Goal: Transaction & Acquisition: Book appointment/travel/reservation

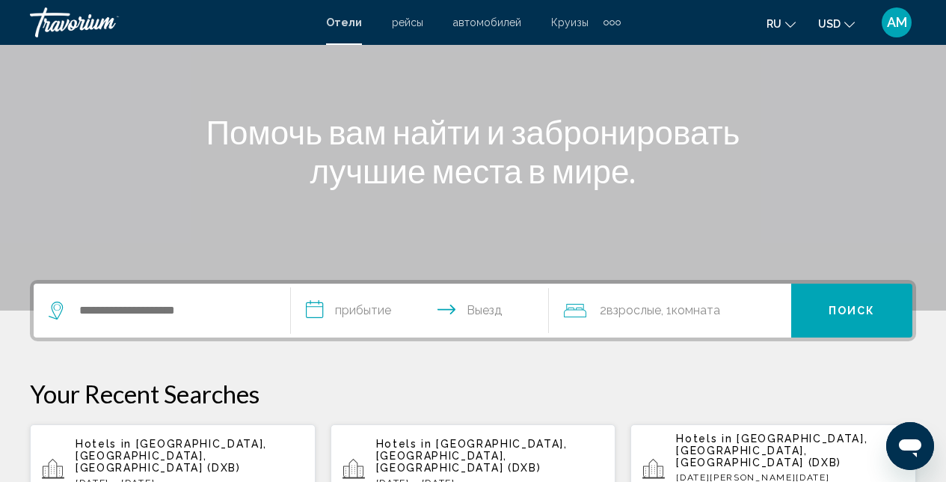
scroll to position [180, 0]
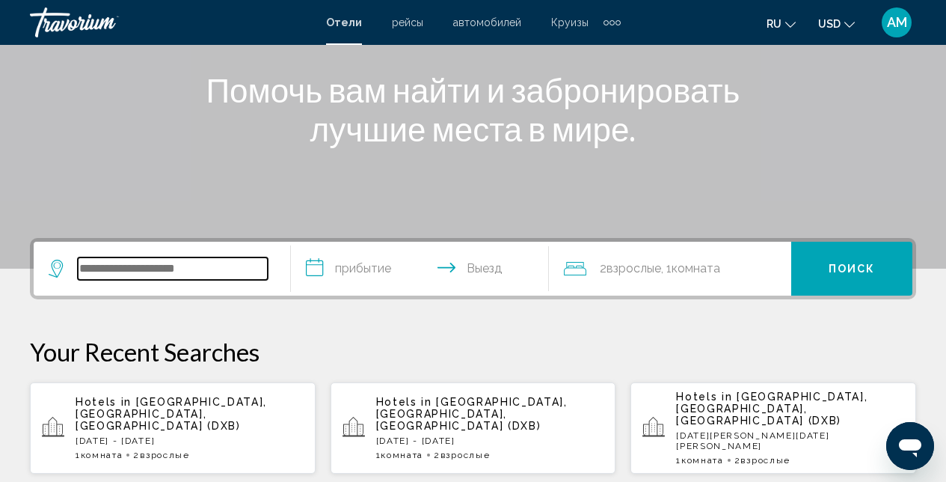
click at [172, 267] on input "Search widget" at bounding box center [173, 268] width 190 height 22
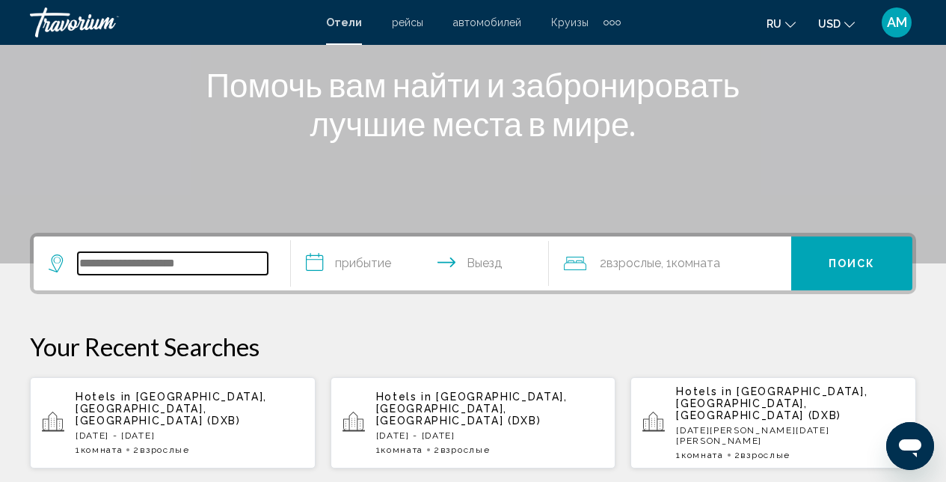
scroll to position [369, 0]
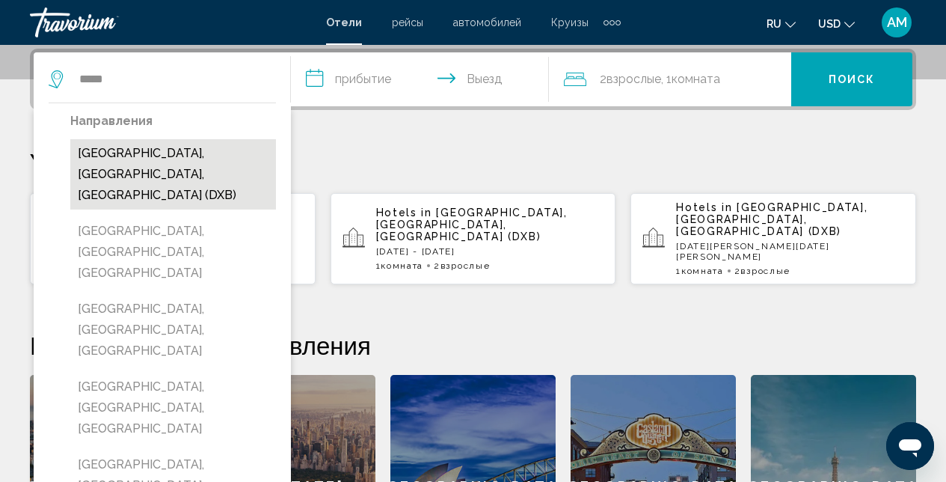
click at [155, 166] on button "[GEOGRAPHIC_DATA], [GEOGRAPHIC_DATA], [GEOGRAPHIC_DATA] (DXB)" at bounding box center [173, 174] width 206 height 70
type input "**********"
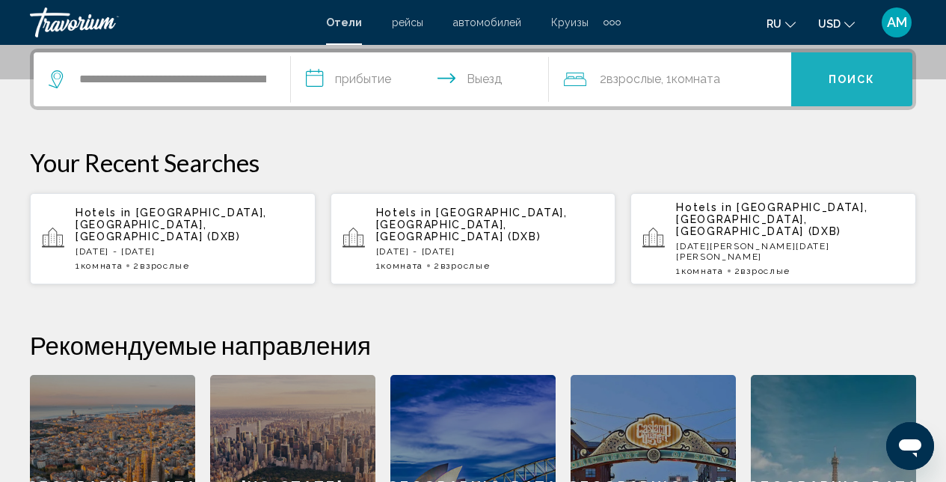
click at [835, 94] on button "Поиск" at bounding box center [851, 79] width 121 height 54
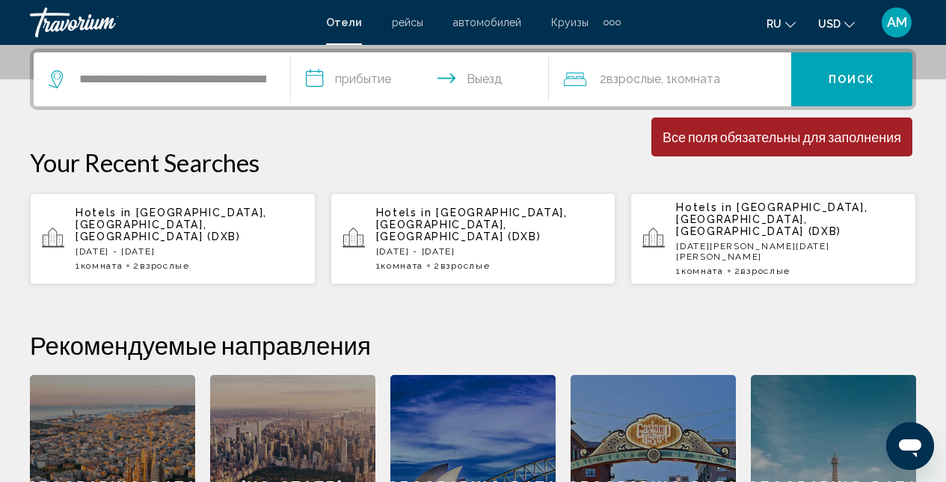
click at [360, 79] on input "**********" at bounding box center [422, 81] width 263 height 58
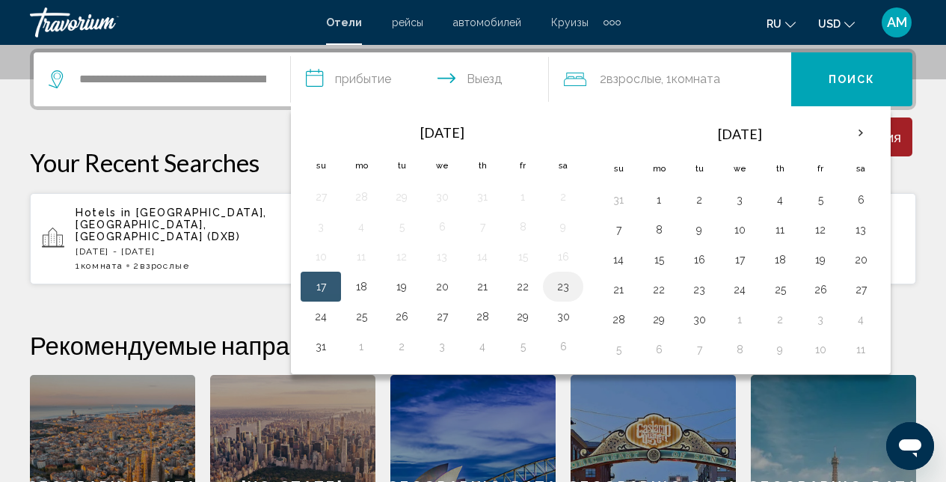
click at [565, 285] on button "23" at bounding box center [563, 286] width 24 height 21
click at [325, 286] on button "17" at bounding box center [321, 286] width 24 height 21
type input "**********"
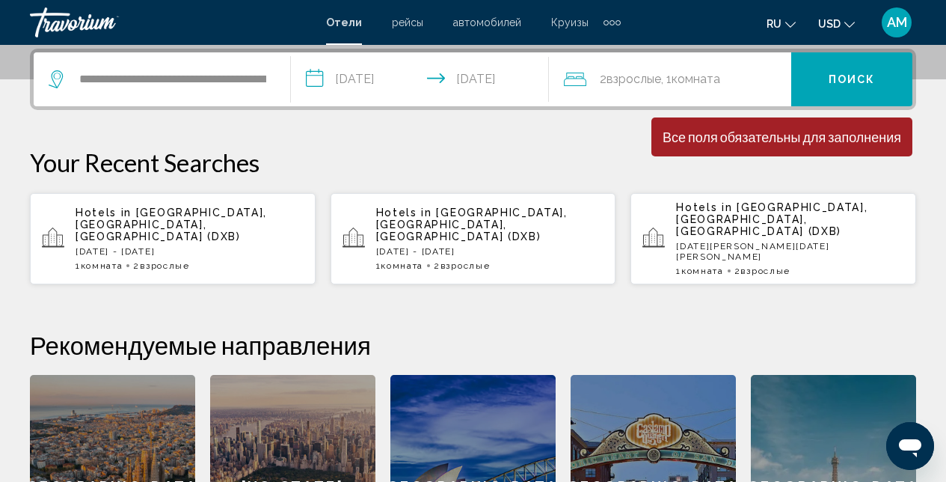
click at [852, 81] on span "Поиск" at bounding box center [852, 80] width 47 height 12
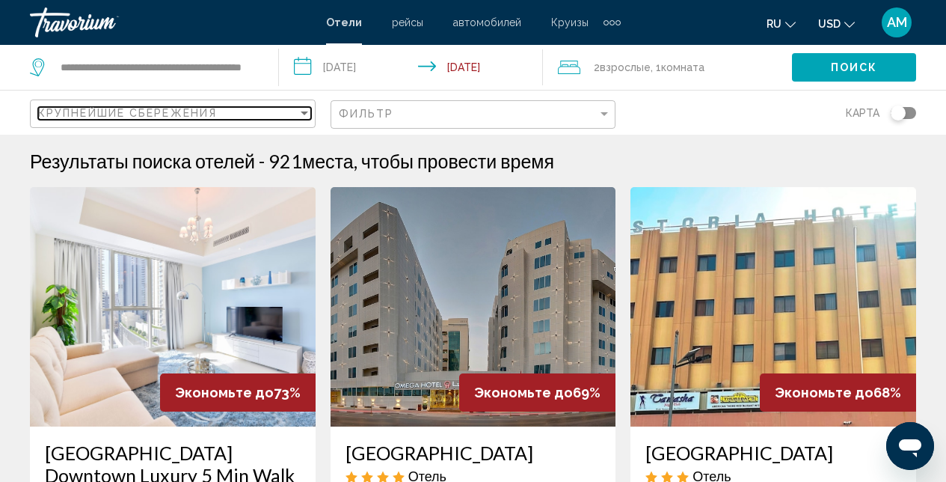
click at [296, 110] on div "Крупнейшие сбережения" at bounding box center [167, 113] width 259 height 12
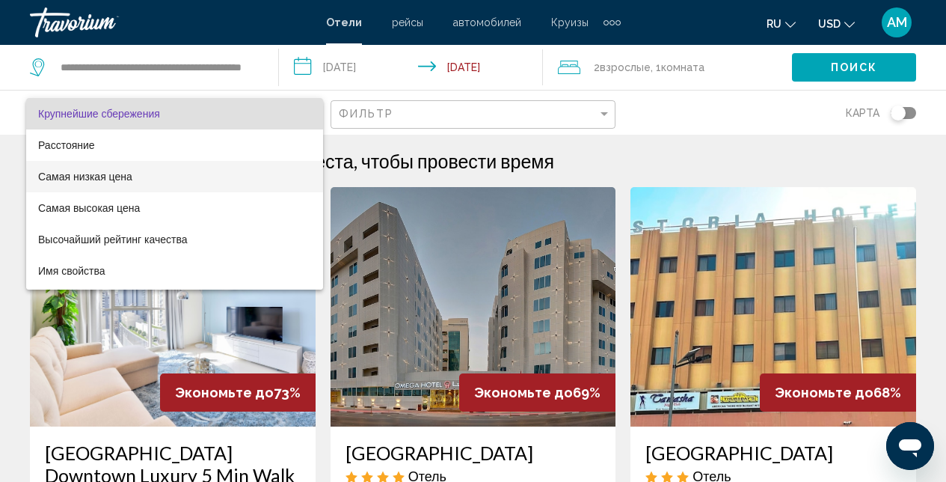
click at [168, 179] on span "Самая низкая цена" at bounding box center [174, 176] width 273 height 31
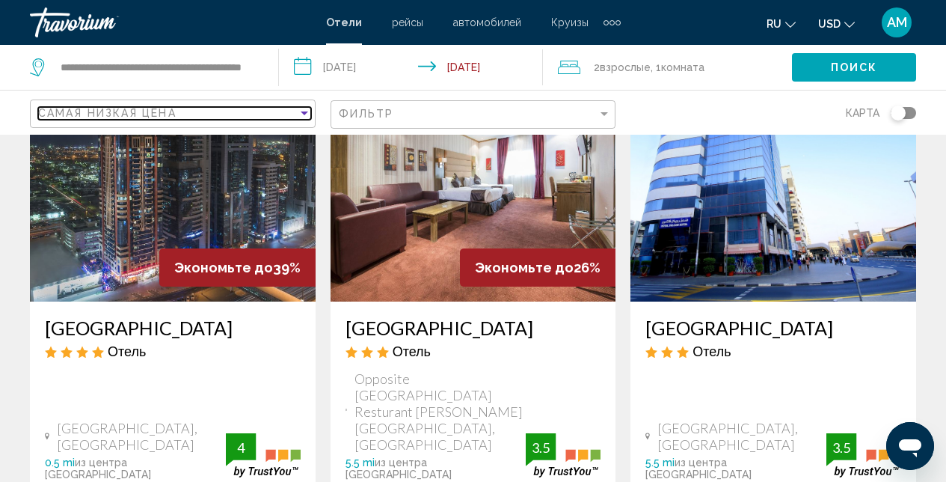
scroll to position [1750, 0]
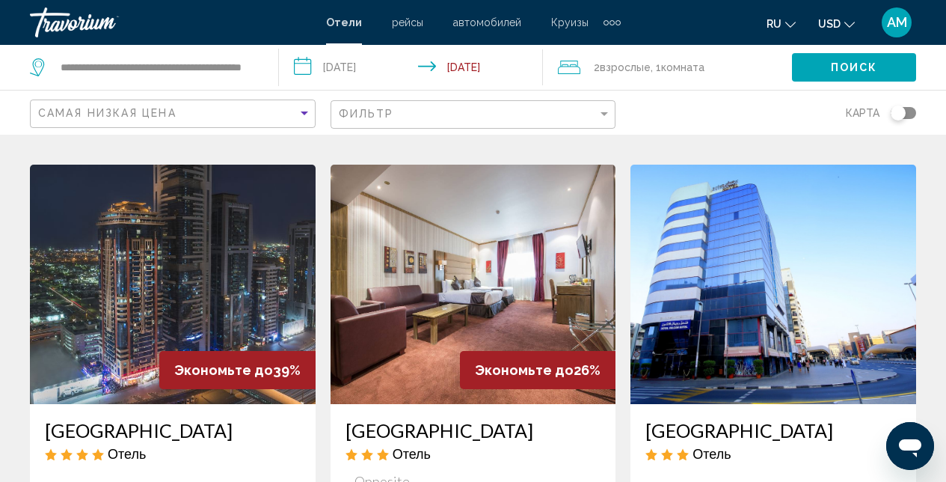
click at [183, 215] on img "Main content" at bounding box center [173, 284] width 286 height 239
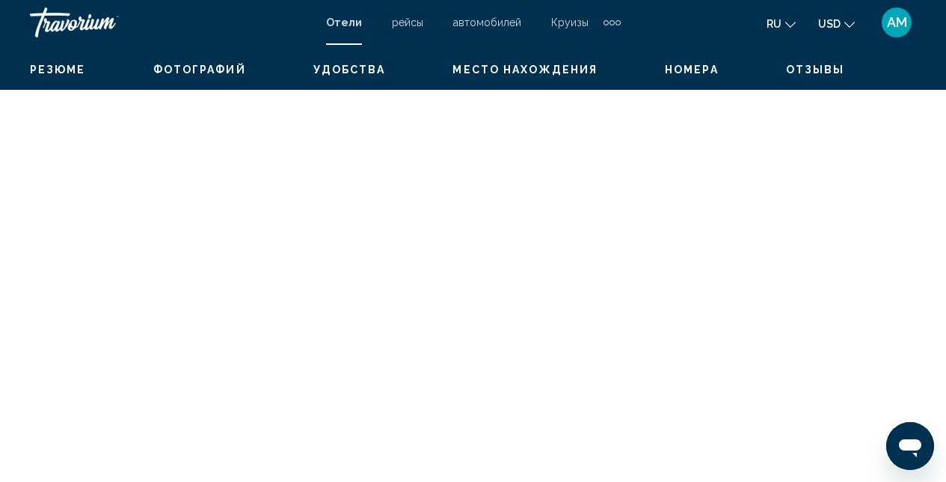
scroll to position [159, 0]
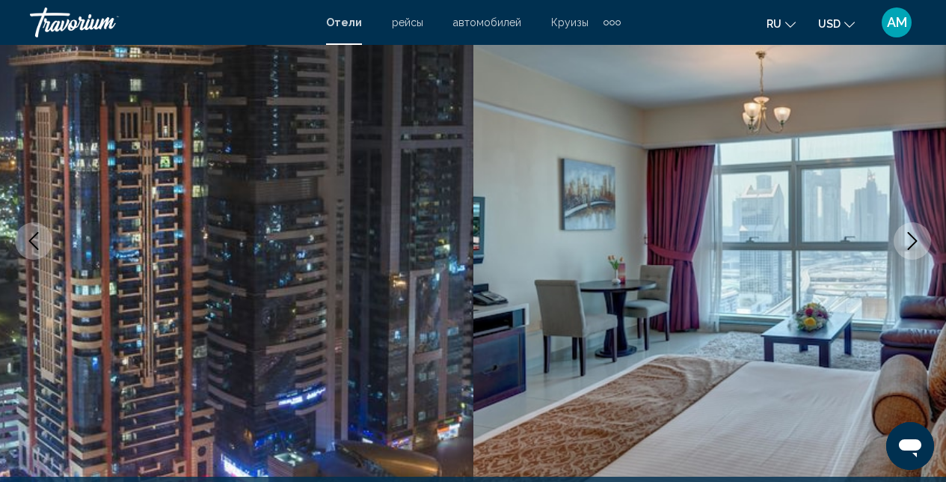
click at [909, 245] on icon "Next image" at bounding box center [912, 241] width 18 height 18
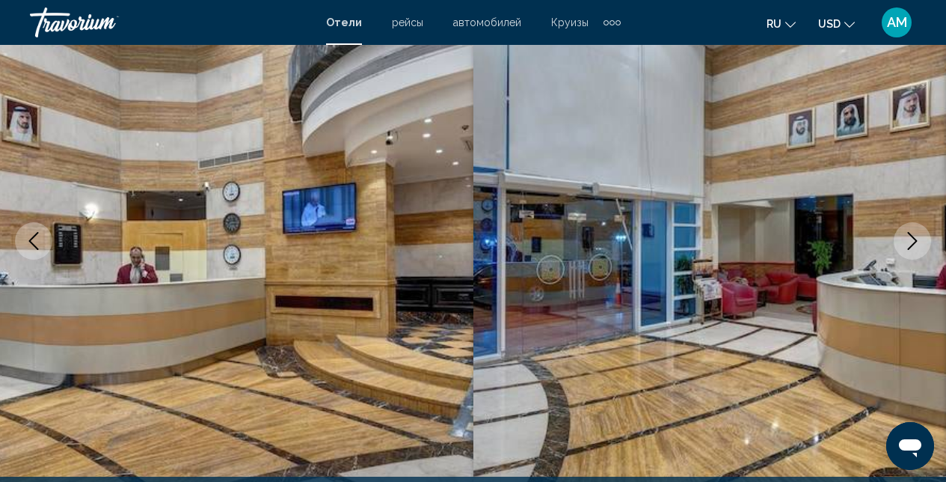
click at [909, 246] on icon "Next image" at bounding box center [912, 241] width 18 height 18
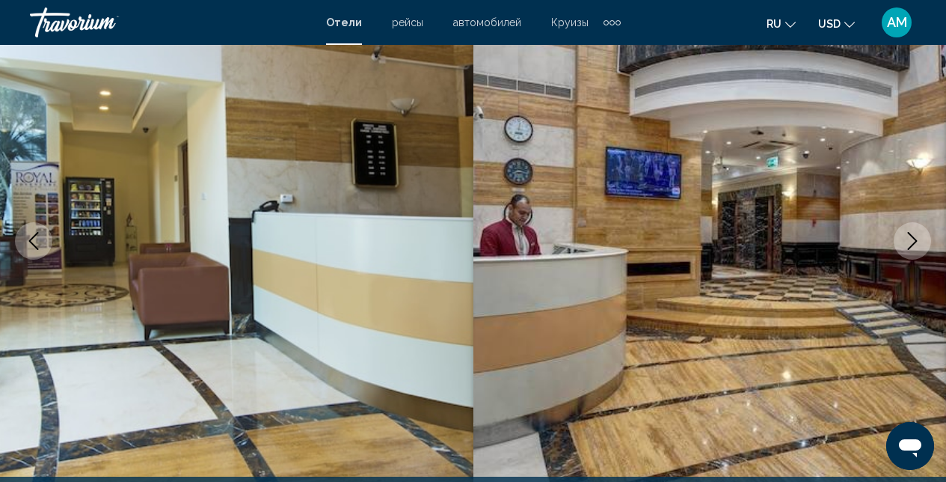
click at [909, 246] on icon "Next image" at bounding box center [912, 241] width 18 height 18
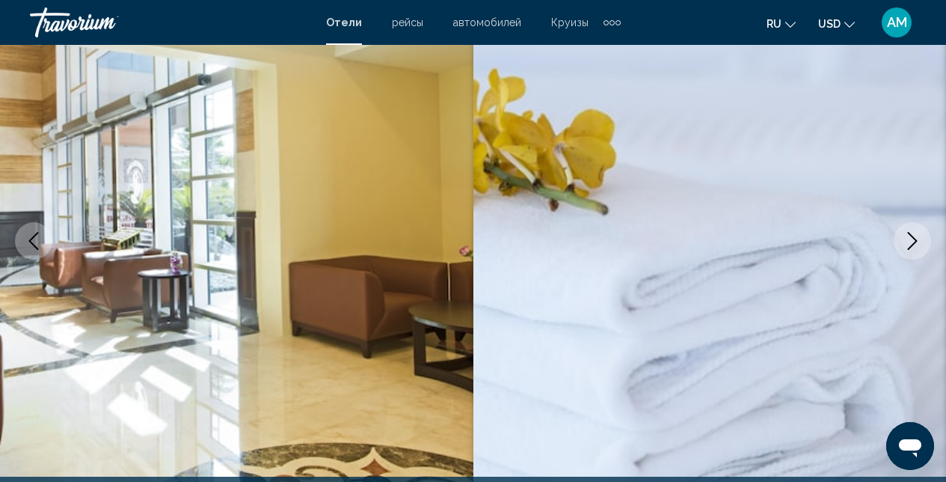
click at [909, 246] on icon "Next image" at bounding box center [912, 241] width 18 height 18
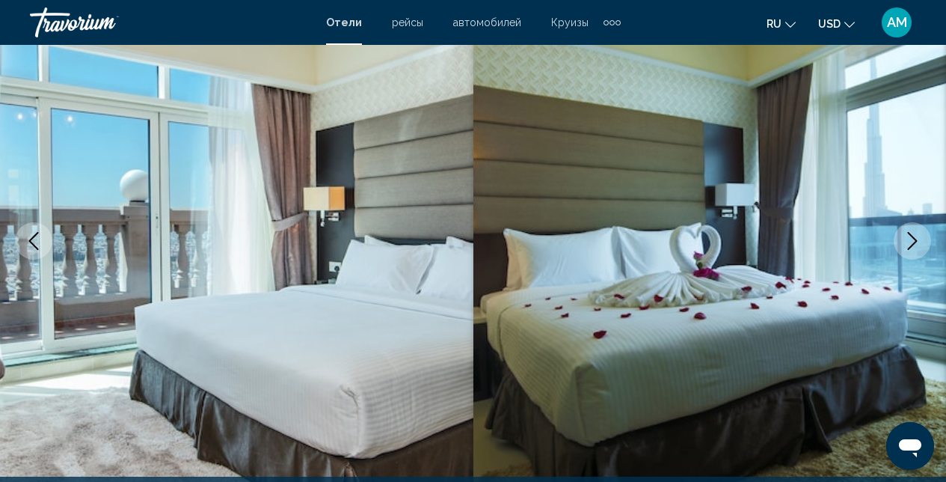
click at [909, 246] on icon "Next image" at bounding box center [912, 241] width 18 height 18
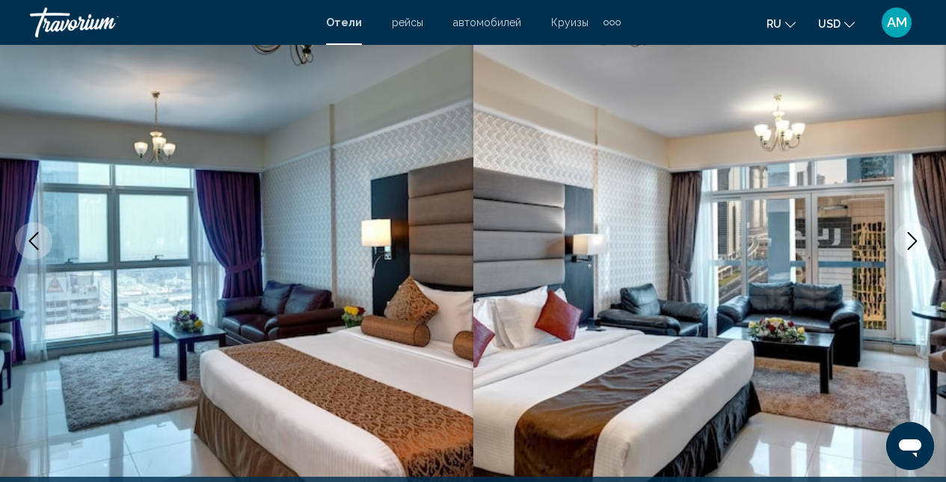
click at [909, 246] on icon "Next image" at bounding box center [912, 241] width 18 height 18
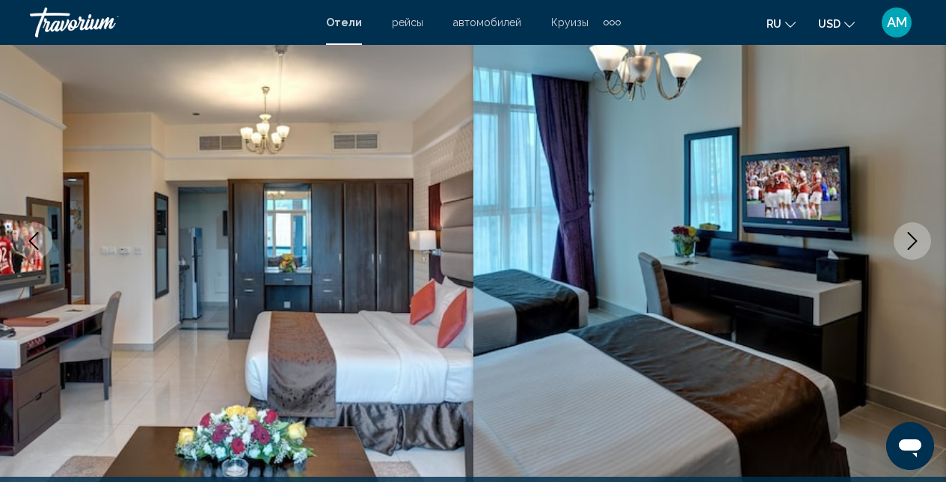
click at [909, 246] on icon "Next image" at bounding box center [912, 241] width 18 height 18
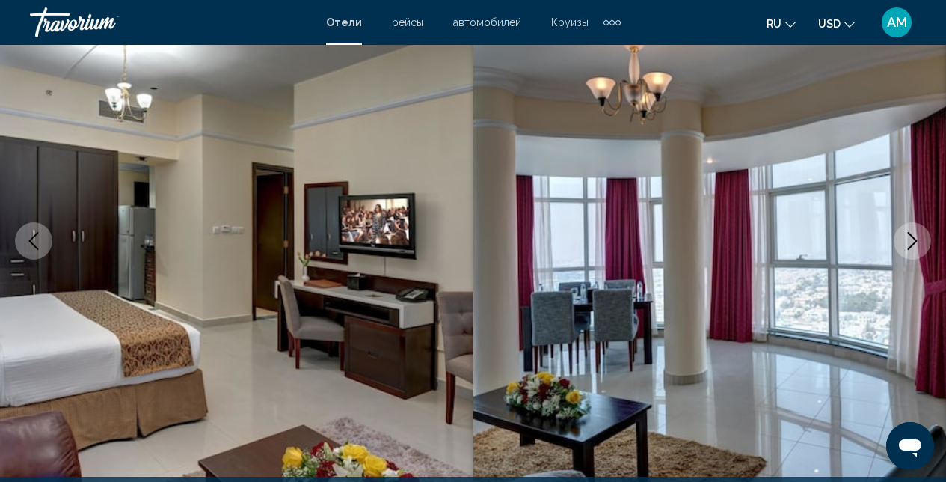
click at [909, 246] on icon "Next image" at bounding box center [912, 241] width 18 height 18
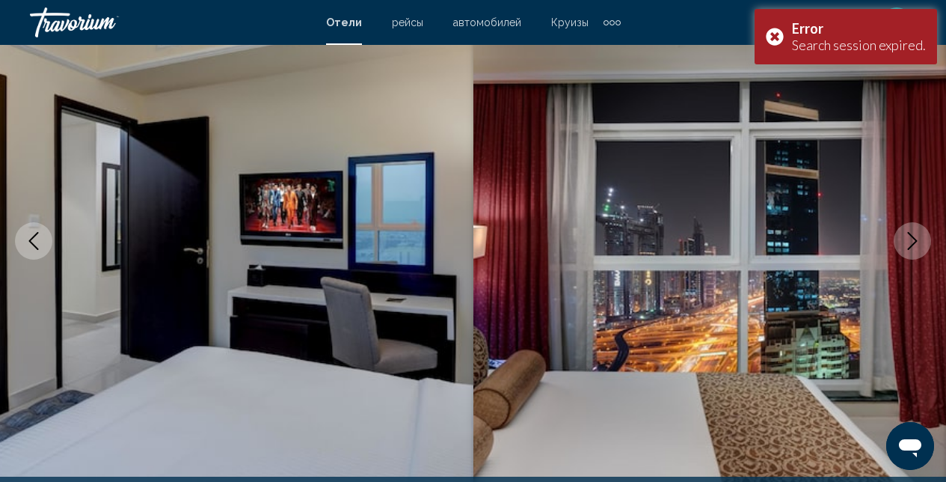
click at [909, 246] on icon "Next image" at bounding box center [912, 241] width 18 height 18
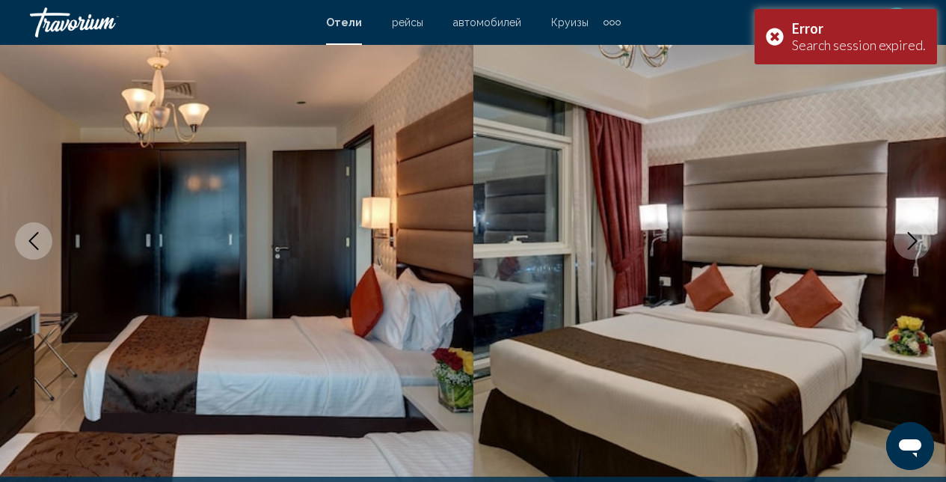
click at [909, 246] on icon "Next image" at bounding box center [912, 241] width 18 height 18
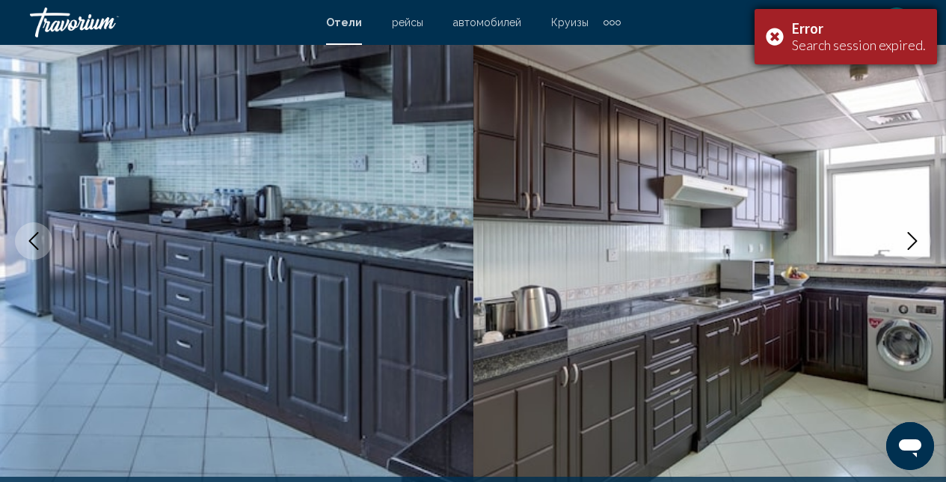
click at [775, 44] on div "Error Search session expired." at bounding box center [846, 36] width 182 height 55
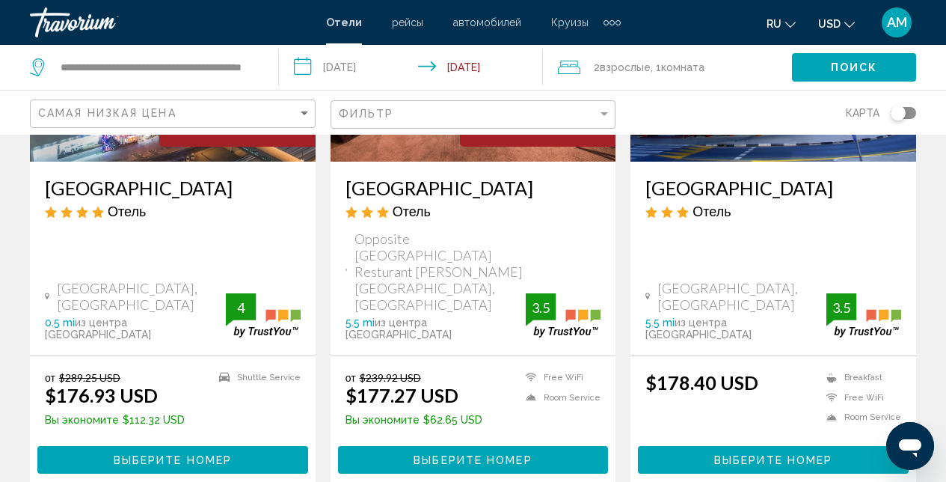
scroll to position [2000, 0]
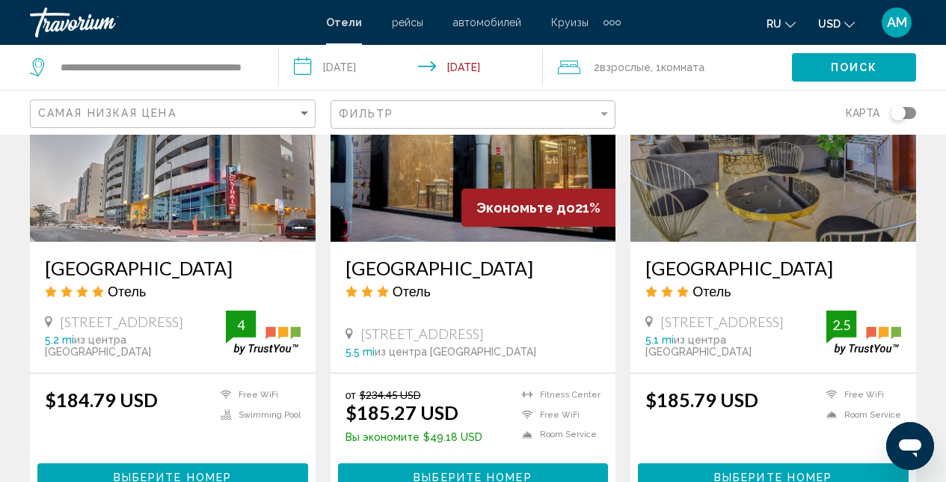
scroll to position [1410, 0]
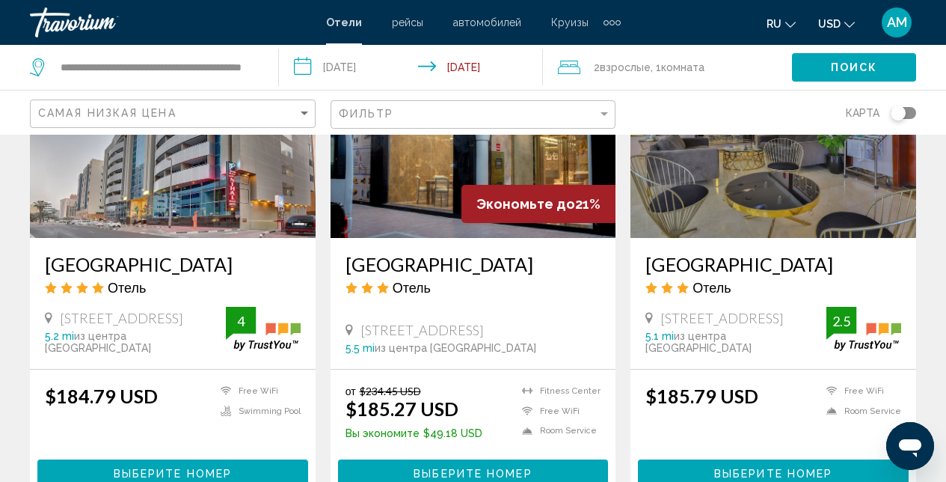
click at [607, 120] on div "Фильтр" at bounding box center [475, 115] width 273 height 28
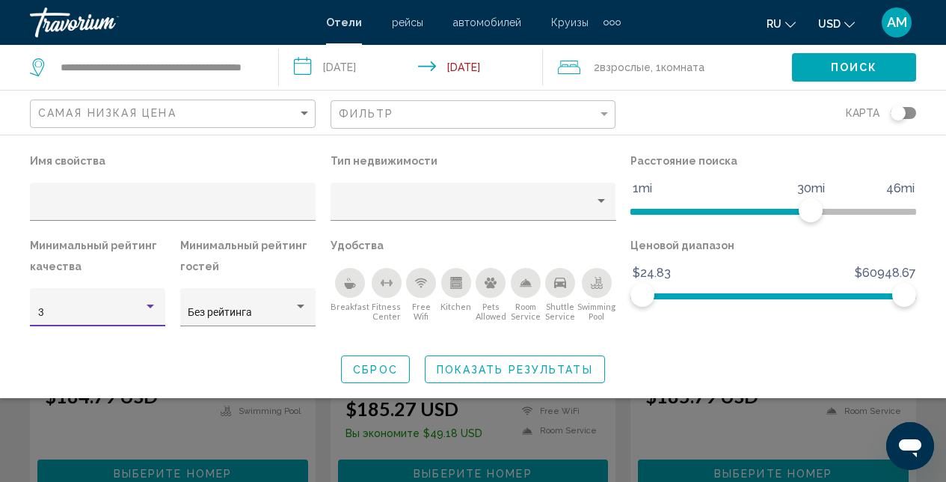
click at [153, 311] on div "Hotel Filters" at bounding box center [150, 307] width 13 height 12
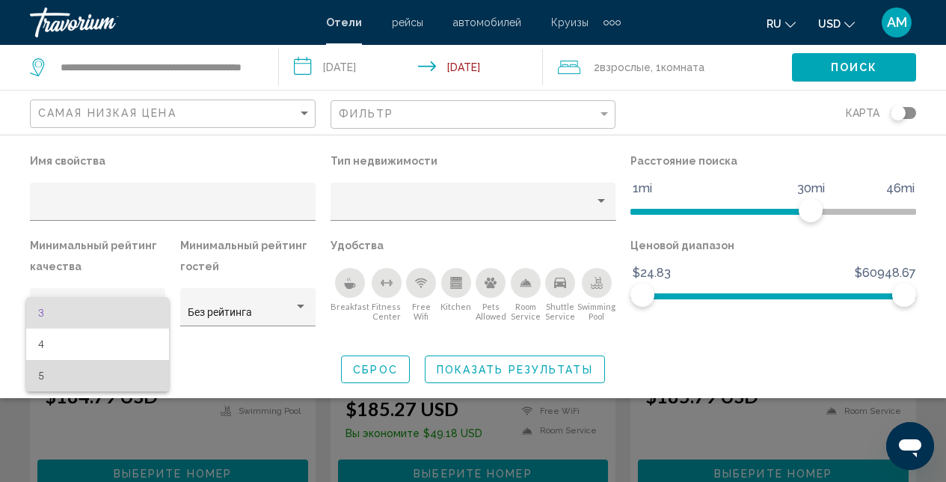
click at [92, 381] on span "5" at bounding box center [98, 375] width 120 height 31
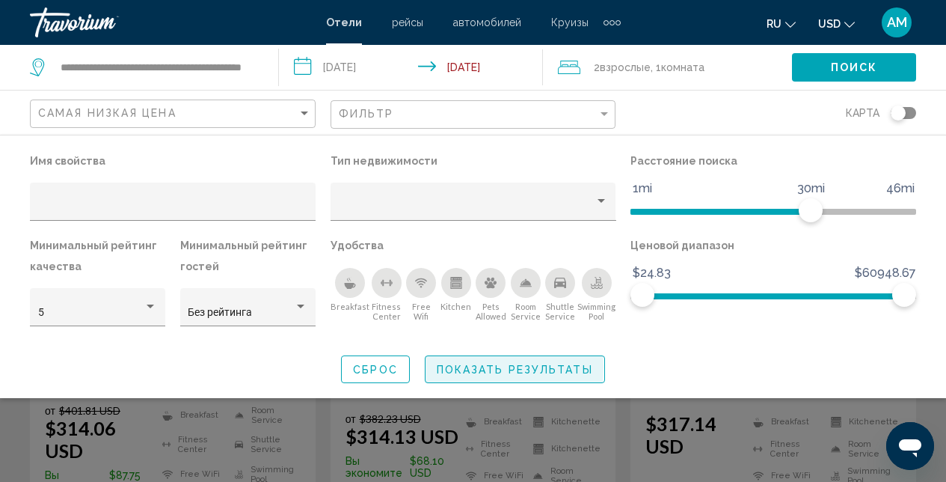
click at [473, 366] on span "Показать результаты" at bounding box center [515, 369] width 156 height 12
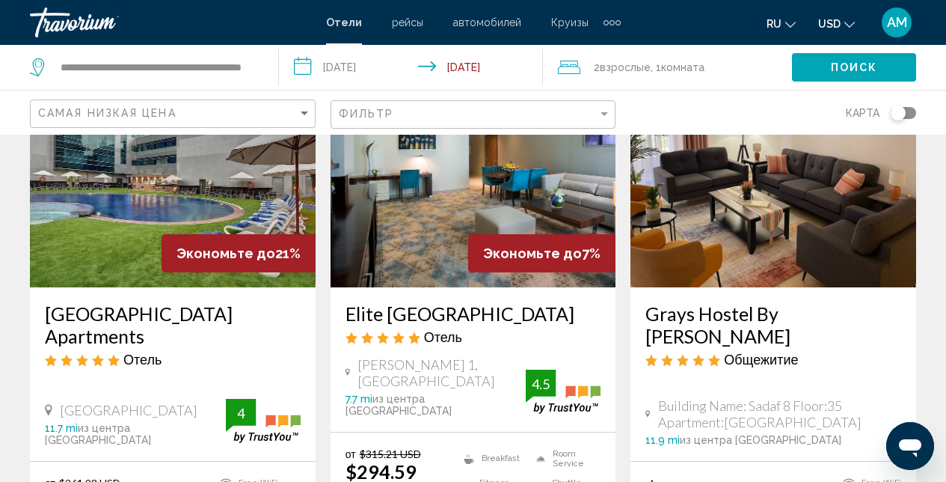
scroll to position [144, 0]
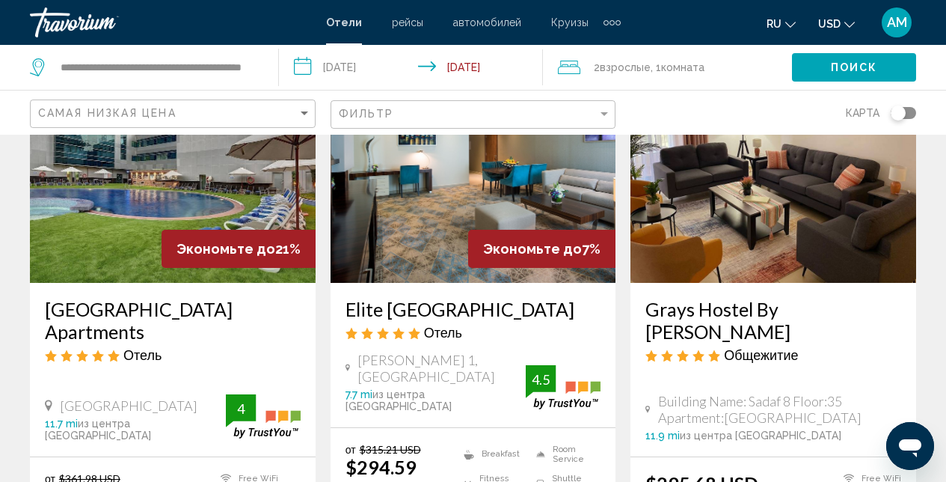
click at [141, 206] on img "Main content" at bounding box center [173, 162] width 286 height 239
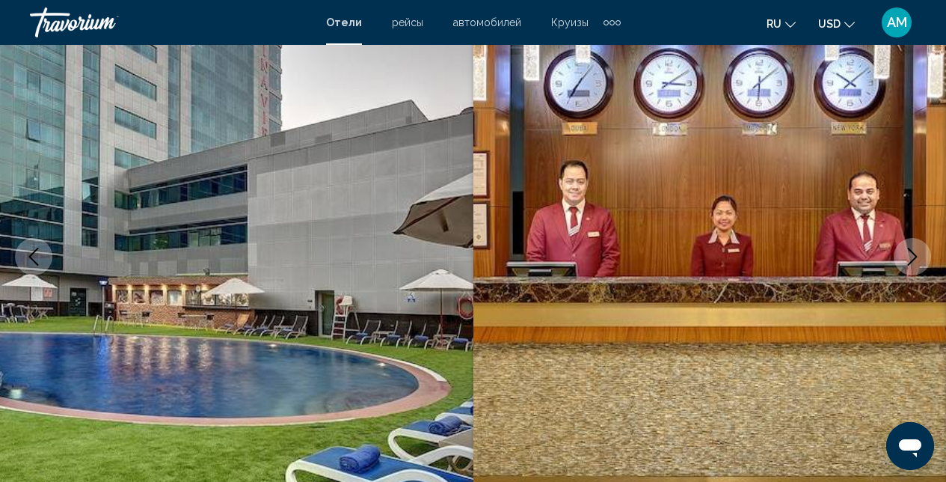
scroll to position [159, 0]
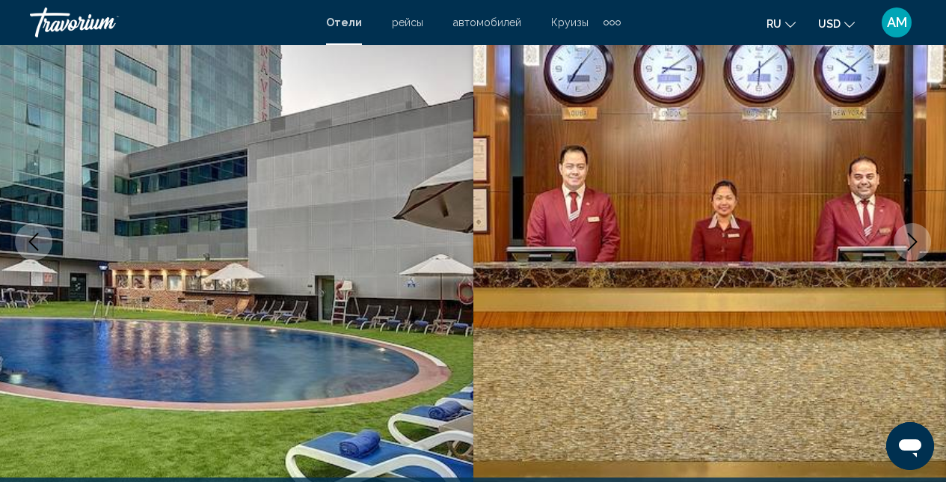
click at [918, 236] on icon "Next image" at bounding box center [912, 242] width 18 height 18
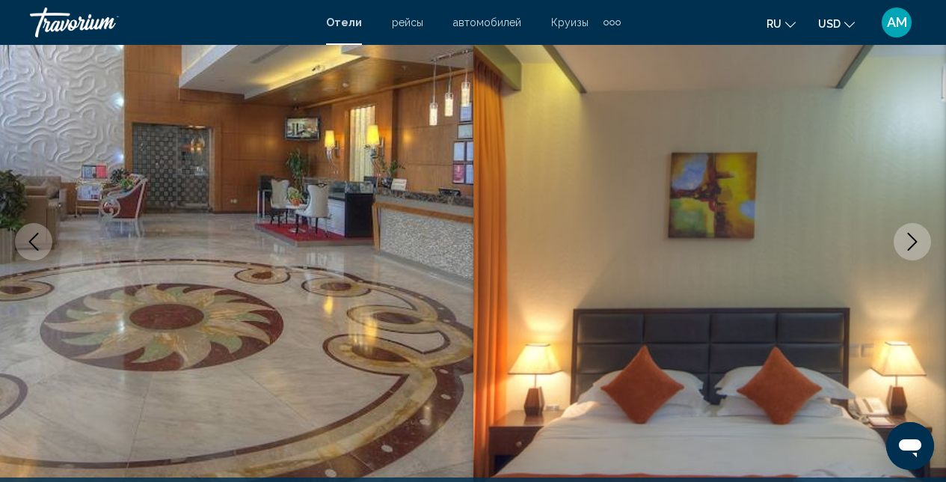
click at [918, 236] on icon "Next image" at bounding box center [912, 242] width 18 height 18
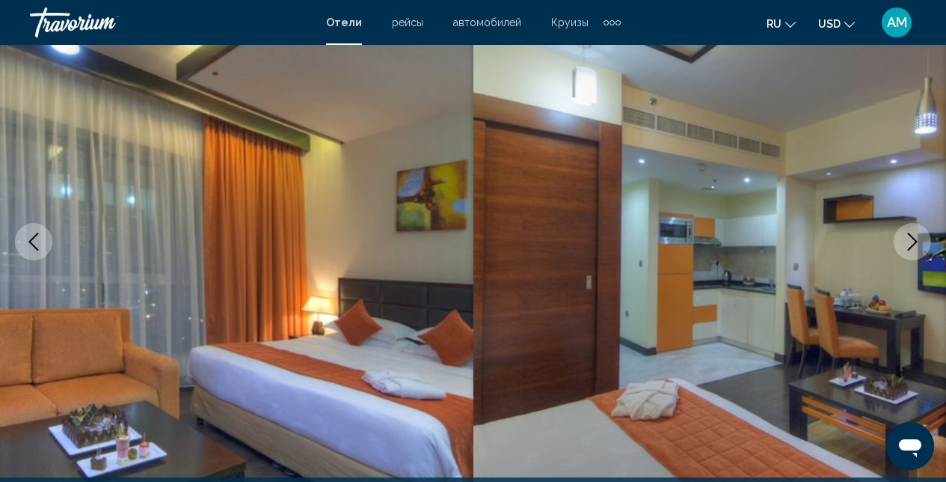
click at [918, 236] on icon "Next image" at bounding box center [912, 242] width 18 height 18
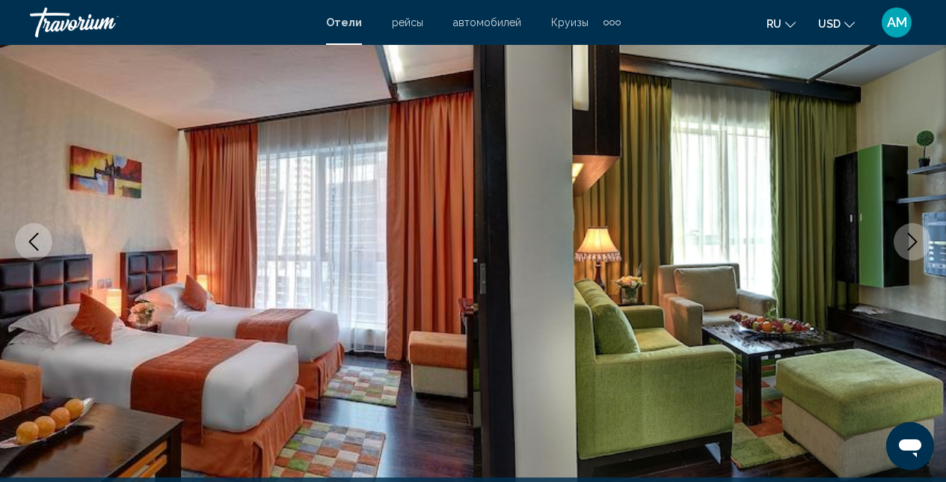
click at [918, 236] on icon "Next image" at bounding box center [912, 242] width 18 height 18
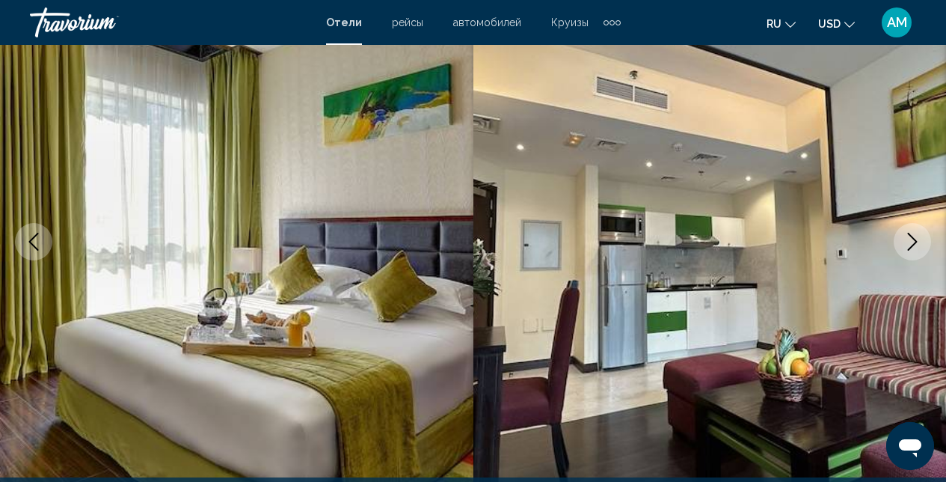
click at [918, 236] on icon "Next image" at bounding box center [912, 242] width 18 height 18
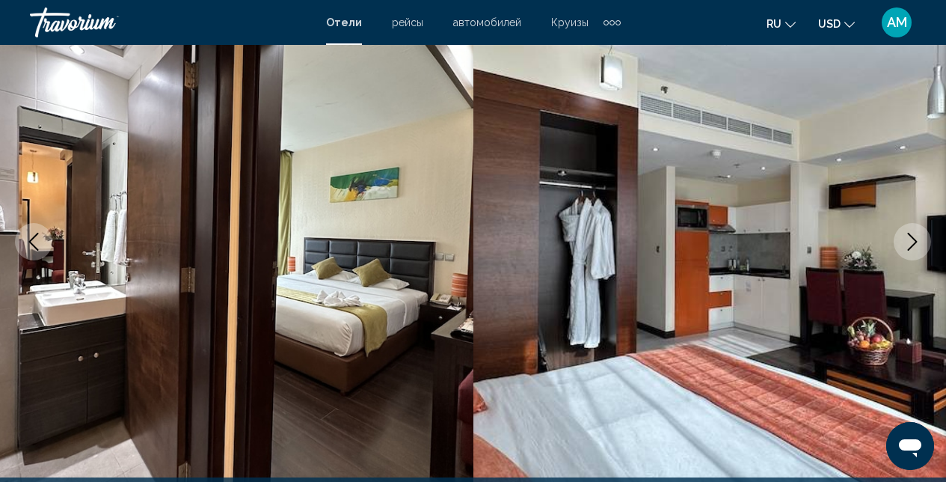
click at [918, 236] on icon "Next image" at bounding box center [912, 242] width 18 height 18
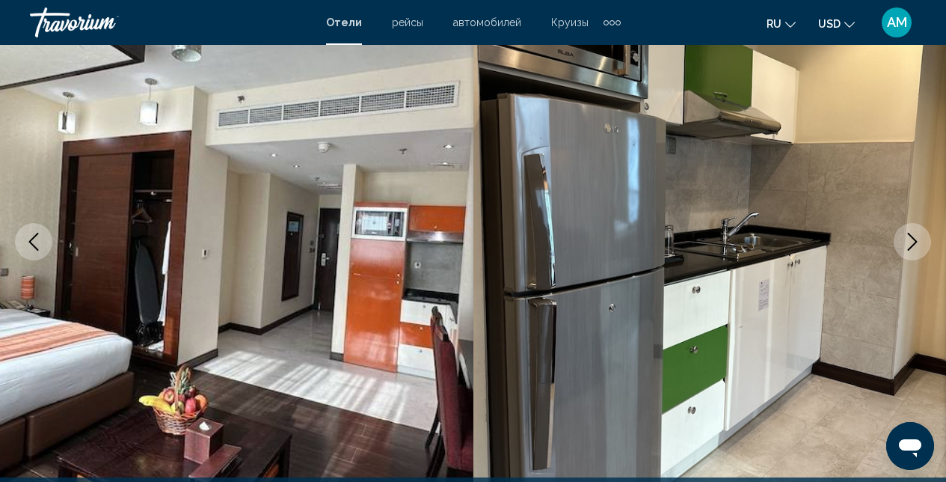
click at [918, 236] on icon "Next image" at bounding box center [912, 242] width 18 height 18
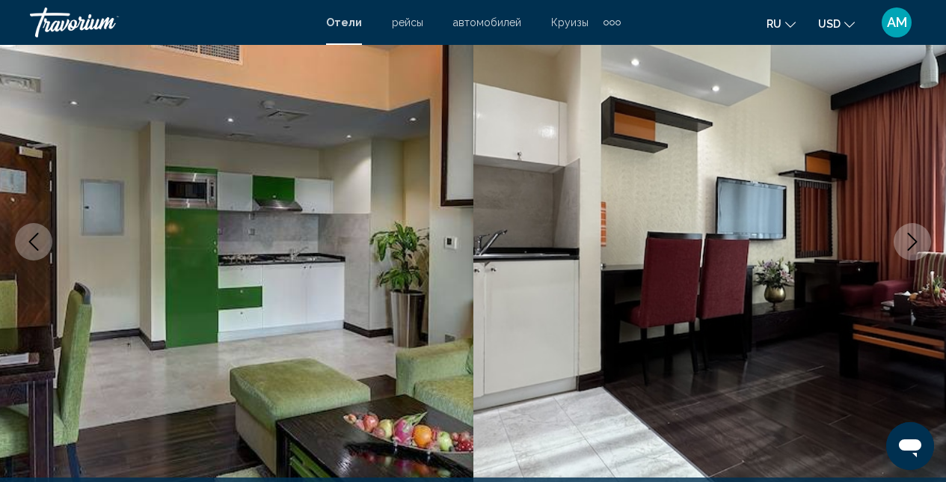
click at [918, 236] on icon "Next image" at bounding box center [912, 242] width 18 height 18
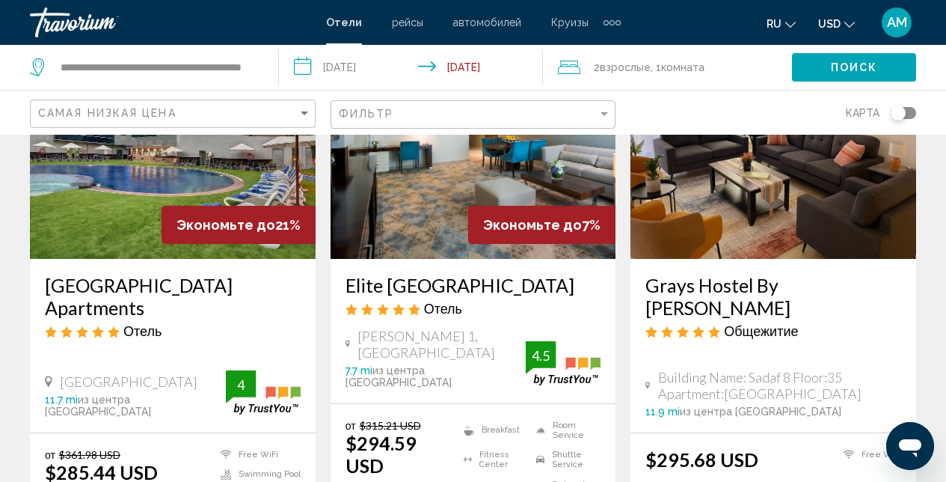
scroll to position [193, 0]
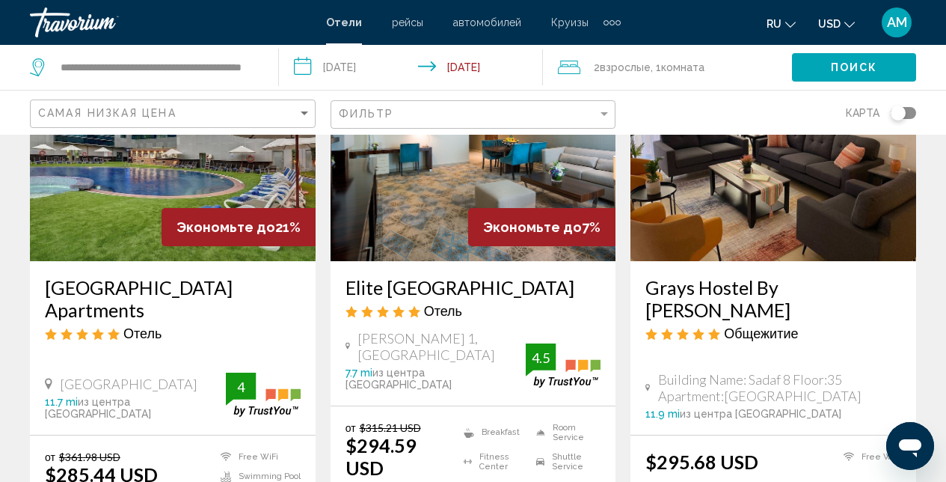
click at [185, 178] on img "Main content" at bounding box center [173, 141] width 286 height 239
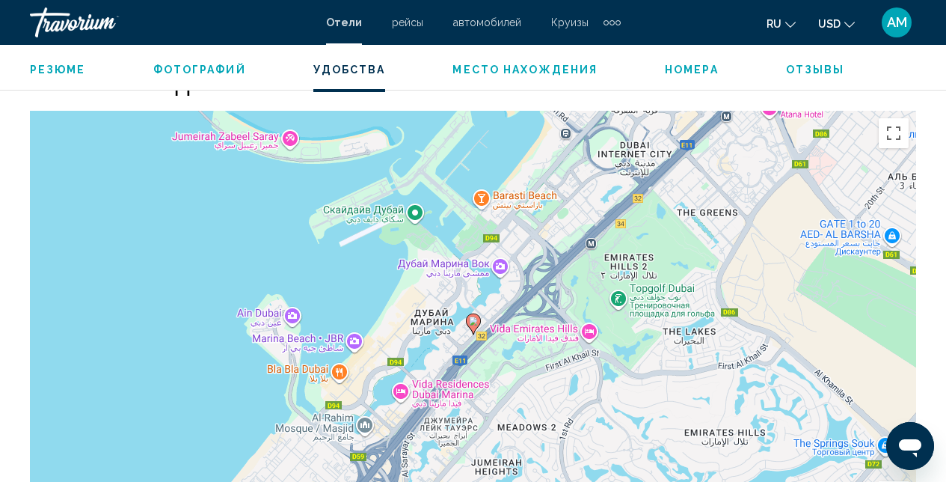
scroll to position [1674, 0]
